Goal: Task Accomplishment & Management: Complete application form

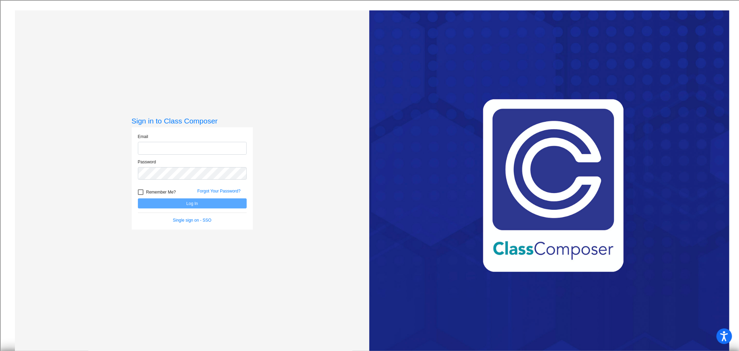
type input "[EMAIL_ADDRESS][DOMAIN_NAME]"
click at [191, 203] on button "Log In" at bounding box center [192, 203] width 109 height 10
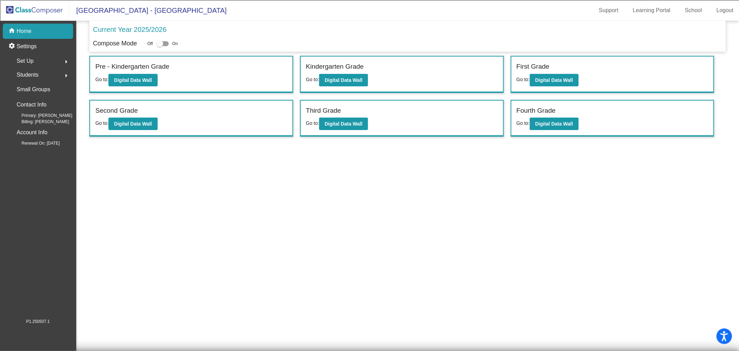
click at [29, 72] on span "Students" at bounding box center [28, 75] width 22 height 10
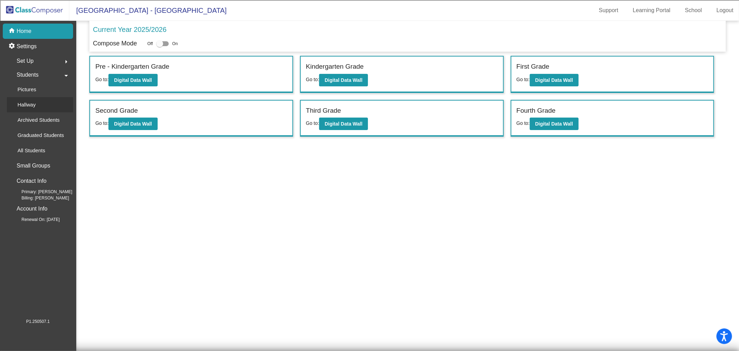
click at [31, 101] on p "Hallway" at bounding box center [26, 104] width 18 height 8
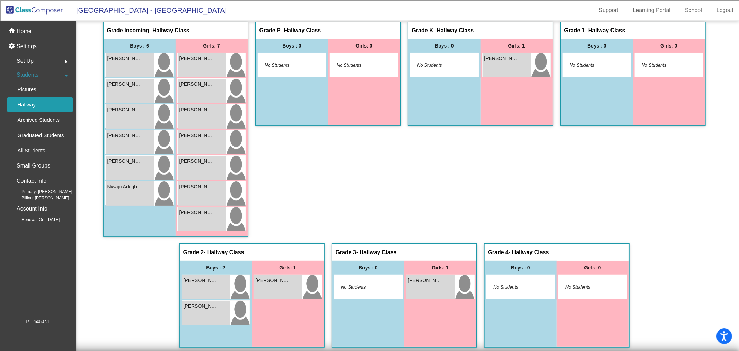
scroll to position [12, 0]
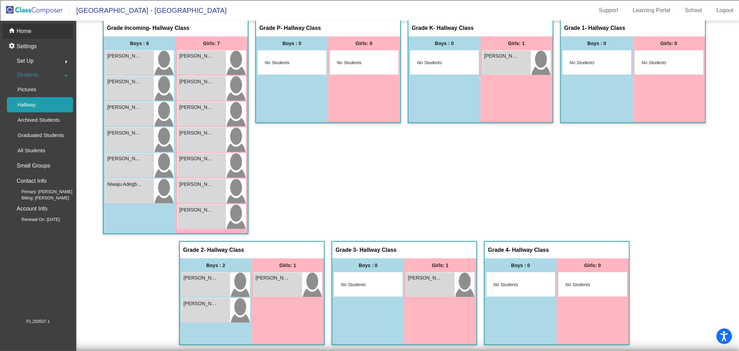
click at [32, 29] on div "home Home" at bounding box center [38, 31] width 70 height 15
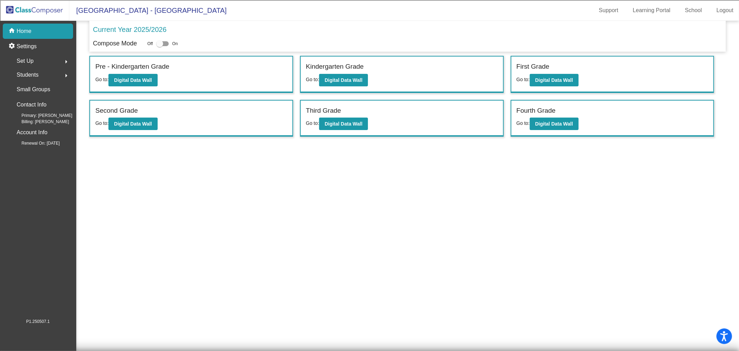
click at [37, 73] on span "Students" at bounding box center [28, 75] width 22 height 10
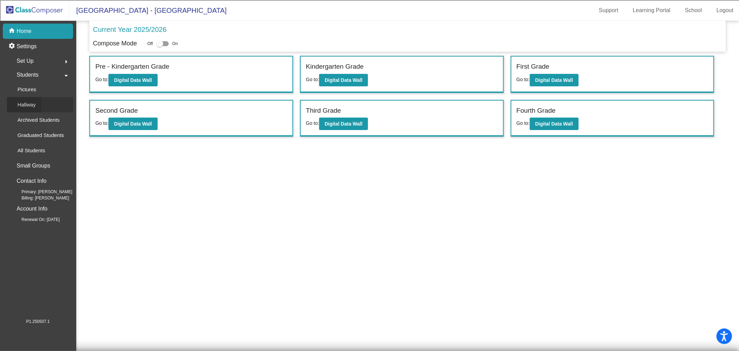
click at [36, 100] on div "Hallway" at bounding box center [24, 104] width 34 height 15
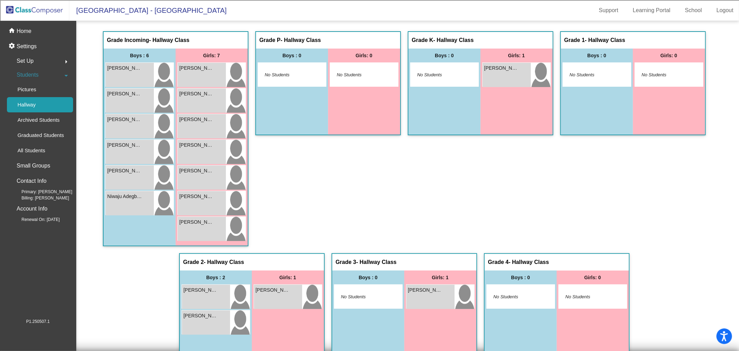
click at [30, 73] on span "Students" at bounding box center [28, 75] width 22 height 10
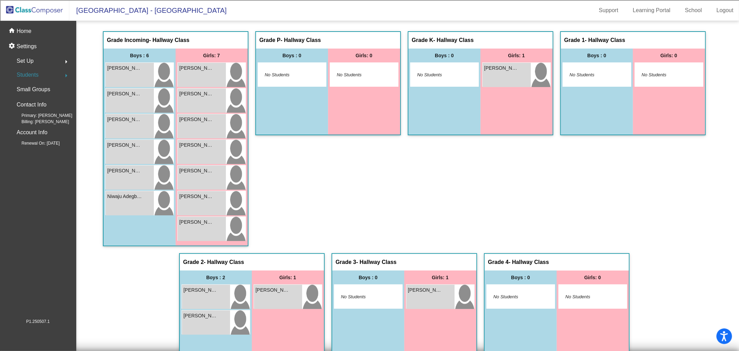
click at [31, 74] on span "Students" at bounding box center [28, 75] width 22 height 10
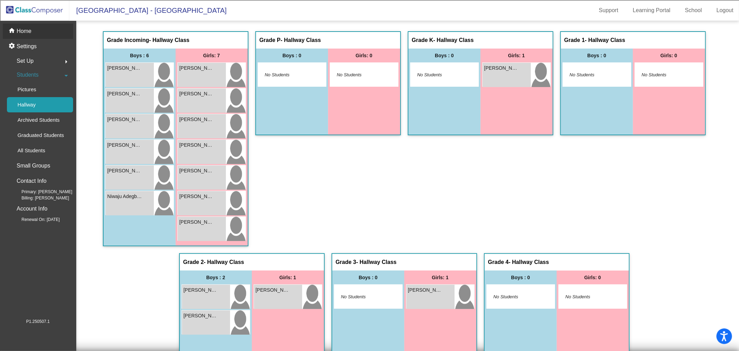
click at [25, 34] on p "Home" at bounding box center [24, 31] width 15 height 8
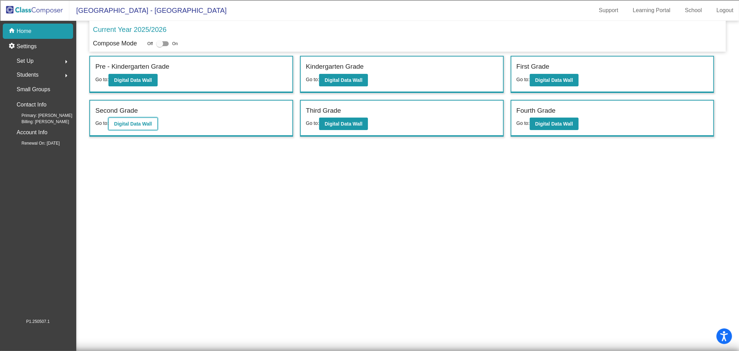
click at [141, 123] on b "Digital Data Wall" at bounding box center [133, 124] width 38 height 6
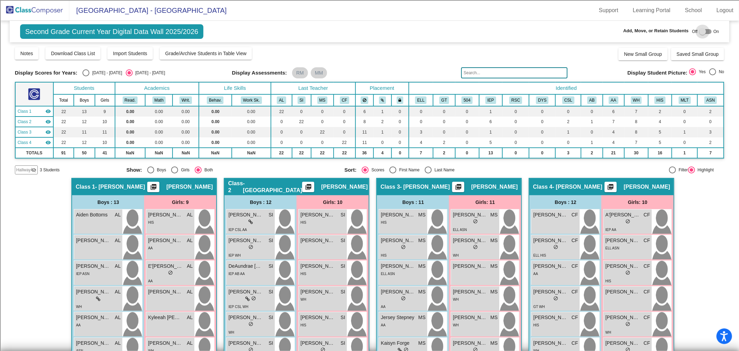
click at [700, 33] on div at bounding box center [702, 31] width 7 height 7
checkbox input "true"
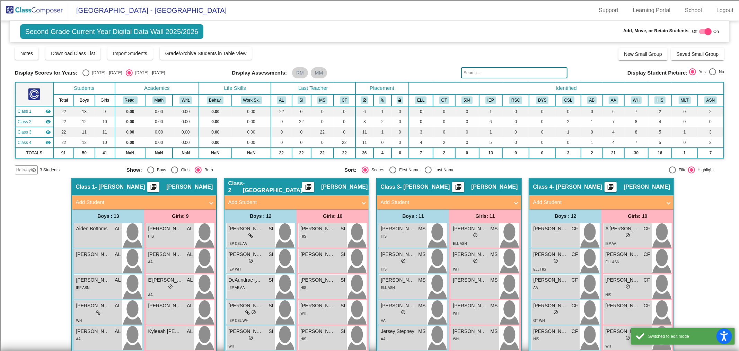
click at [29, 170] on span "Hallway" at bounding box center [23, 170] width 15 height 6
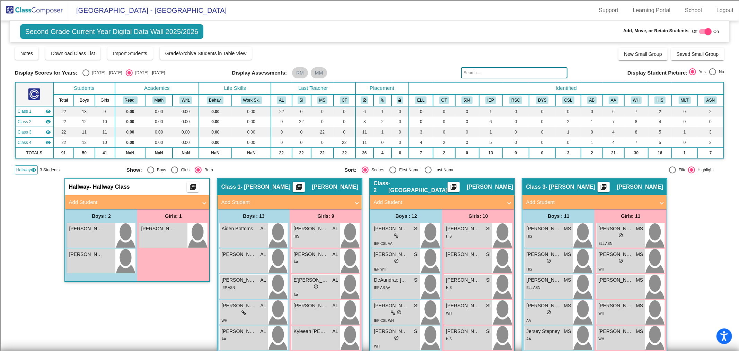
click at [74, 198] on mat-panel-title "Add Student" at bounding box center [133, 202] width 129 height 8
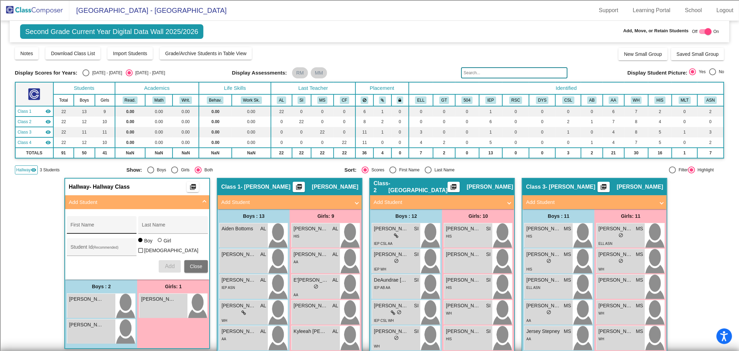
click at [79, 223] on div "First Name" at bounding box center [101, 227] width 62 height 14
type input "Zaki"
type input "N"
type input "Merchant"
type input "100062682"
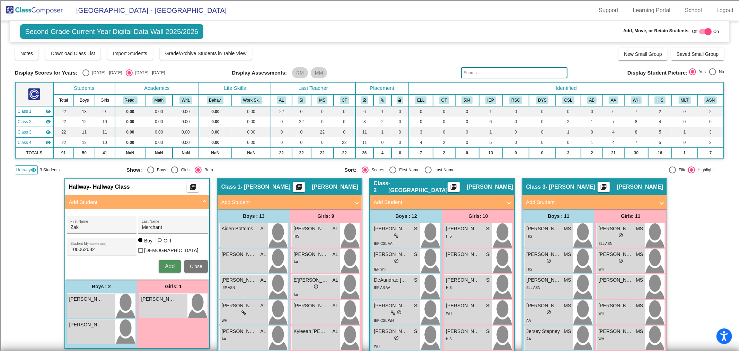
click at [168, 263] on span "Add" at bounding box center [170, 266] width 10 height 6
click at [47, 11] on img at bounding box center [34, 10] width 69 height 20
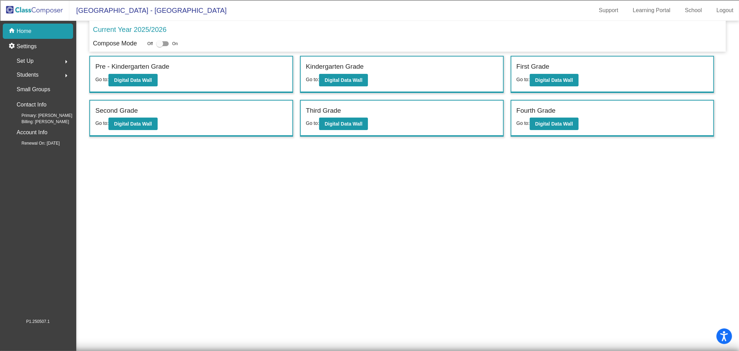
click at [29, 75] on span "Students" at bounding box center [28, 75] width 22 height 10
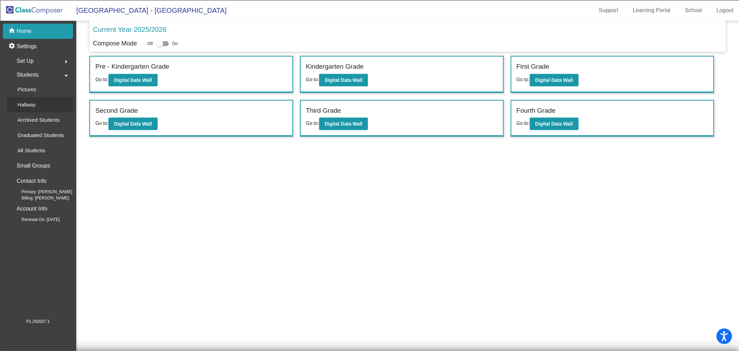
click at [22, 103] on p "Hallway" at bounding box center [26, 104] width 18 height 8
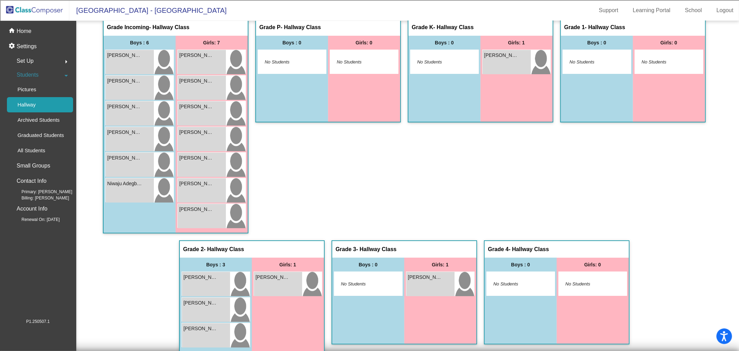
scroll to position [20, 0]
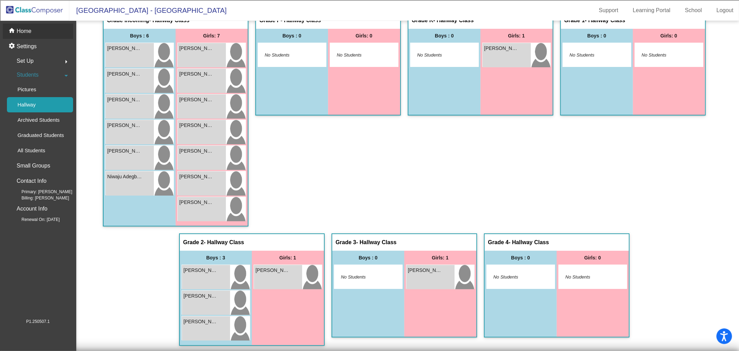
click at [27, 28] on p "Home" at bounding box center [24, 31] width 15 height 8
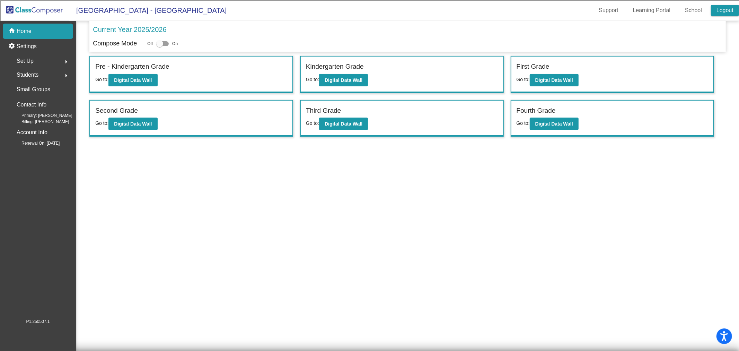
click at [718, 9] on link "Logout" at bounding box center [725, 10] width 28 height 11
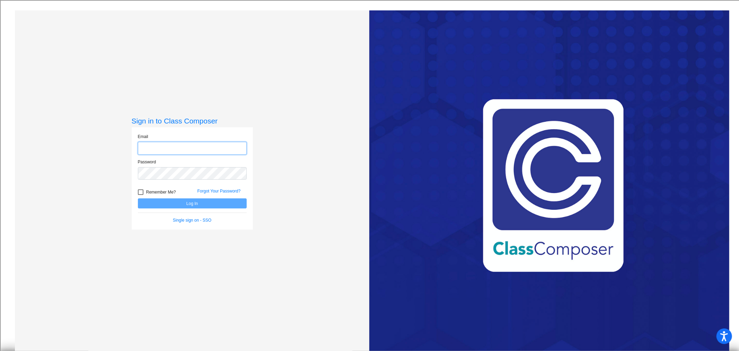
type input "[EMAIL_ADDRESS][DOMAIN_NAME]"
